Goal: Information Seeking & Learning: Learn about a topic

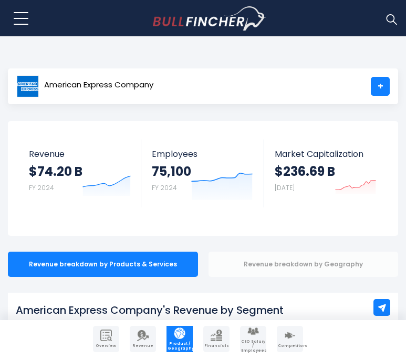
click at [275, 263] on div "Revenue breakdown by Geography" at bounding box center [304, 263] width 190 height 25
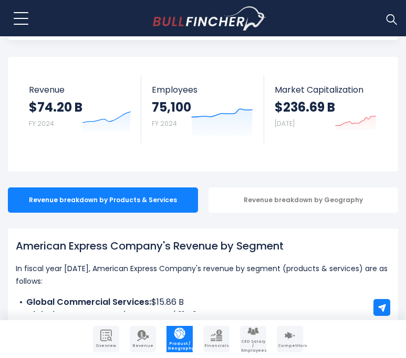
scroll to position [65, 0]
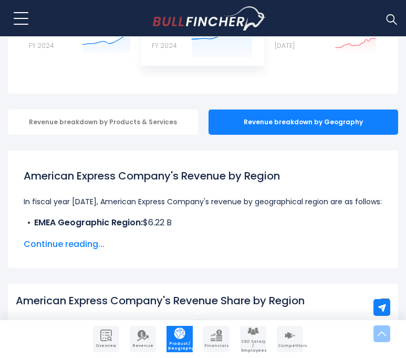
scroll to position [71, 0]
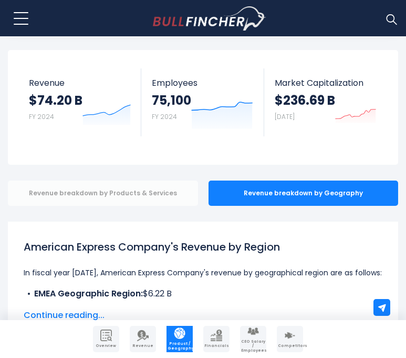
click at [108, 195] on div "Revenue breakdown by Products & Services" at bounding box center [103, 192] width 190 height 25
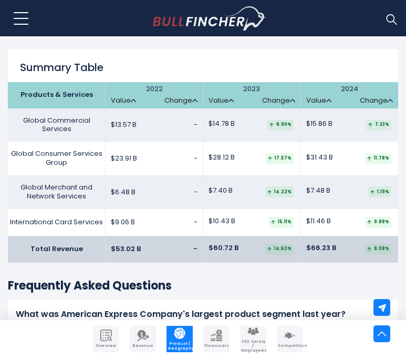
scroll to position [1697, 0]
